Goal: Navigation & Orientation: Go to known website

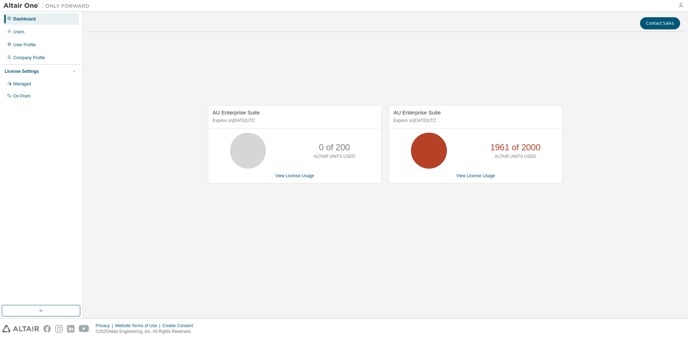
click at [678, 5] on icon "button" at bounding box center [681, 6] width 6 height 6
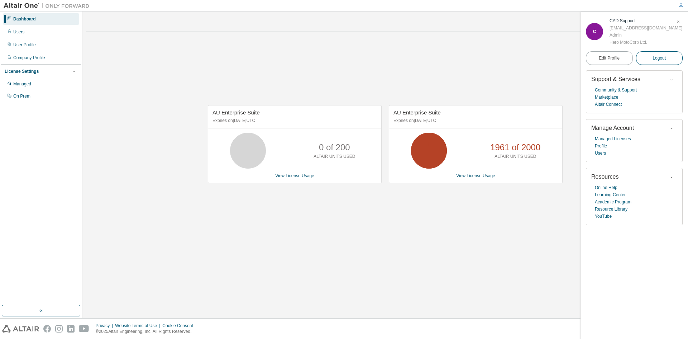
click at [659, 58] on span "Logout" at bounding box center [658, 57] width 13 height 7
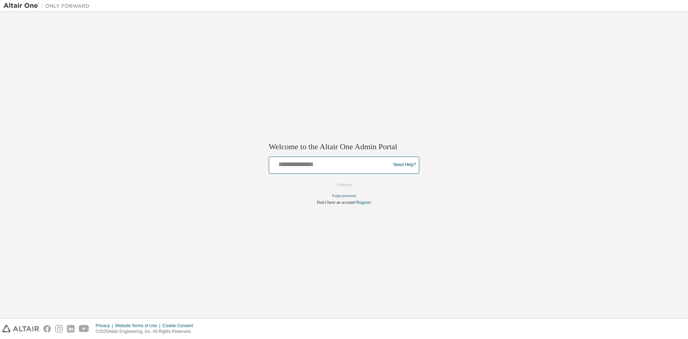
click at [321, 164] on input "text" at bounding box center [331, 163] width 118 height 10
type input "**********"
click at [341, 185] on button "Continue" at bounding box center [343, 184] width 31 height 11
click at [355, 163] on input "text" at bounding box center [331, 163] width 118 height 10
type input "**********"
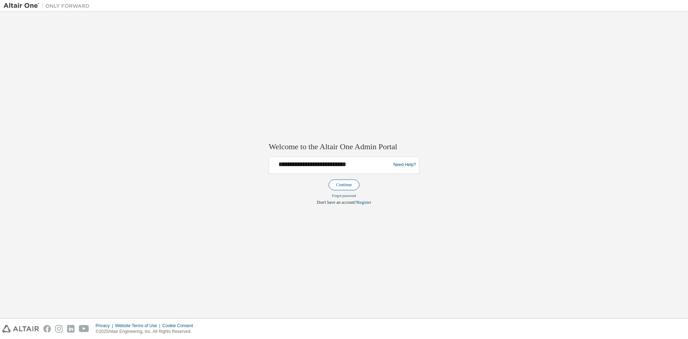
click at [334, 187] on button "Continue" at bounding box center [343, 184] width 31 height 11
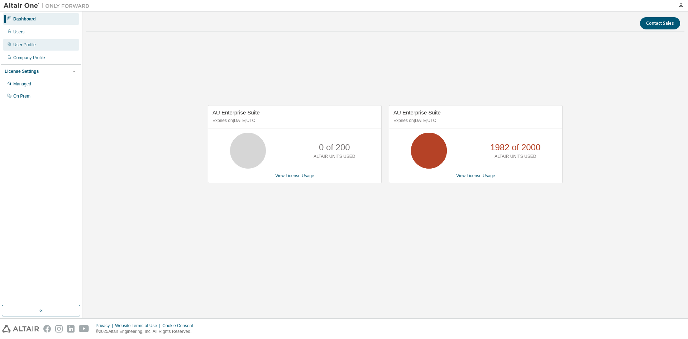
click at [25, 42] on div "User Profile" at bounding box center [41, 44] width 76 height 11
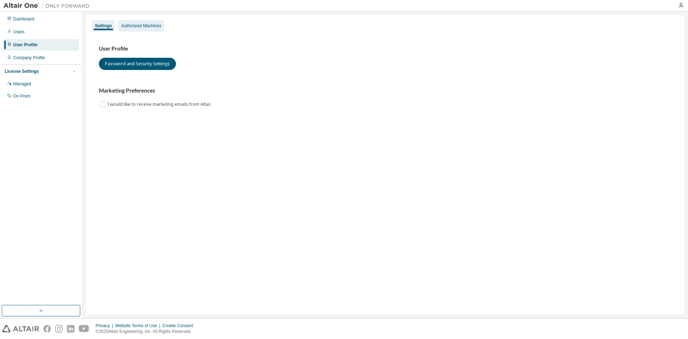
click at [146, 24] on div "Authorized Machines" at bounding box center [141, 26] width 40 height 6
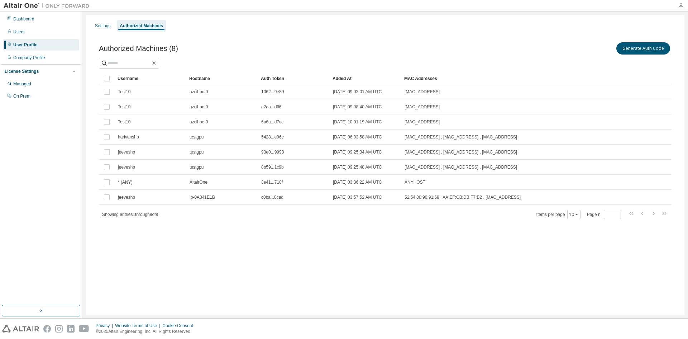
click at [682, 5] on icon "button" at bounding box center [681, 6] width 6 height 6
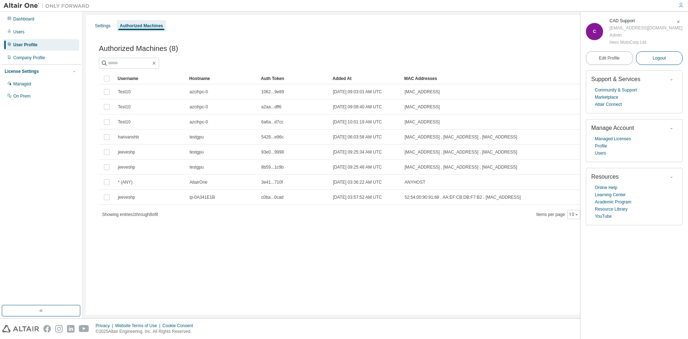
click at [659, 59] on span "Logout" at bounding box center [658, 57] width 13 height 7
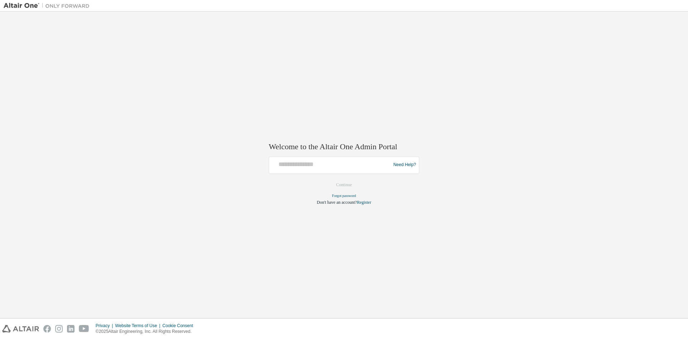
click at [333, 169] on div at bounding box center [331, 165] width 118 height 14
click at [299, 165] on input "text" at bounding box center [331, 163] width 118 height 10
type input "**********"
click at [346, 189] on button "Continue" at bounding box center [343, 184] width 31 height 11
click at [343, 168] on div at bounding box center [331, 165] width 118 height 14
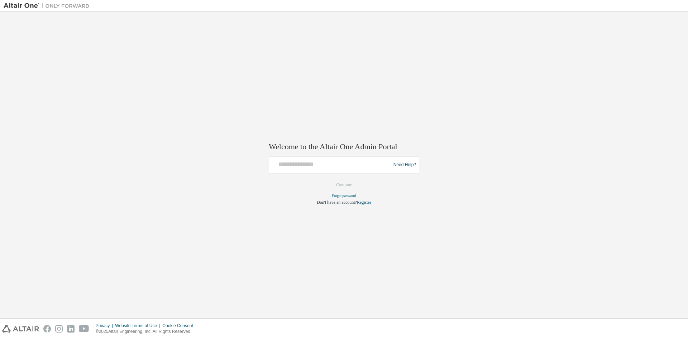
click at [316, 168] on div at bounding box center [331, 165] width 118 height 14
click at [302, 166] on input "text" at bounding box center [331, 163] width 118 height 10
type input "**********"
click at [332, 182] on button "Continue" at bounding box center [343, 184] width 31 height 11
